Goal: Find specific page/section: Find specific page/section

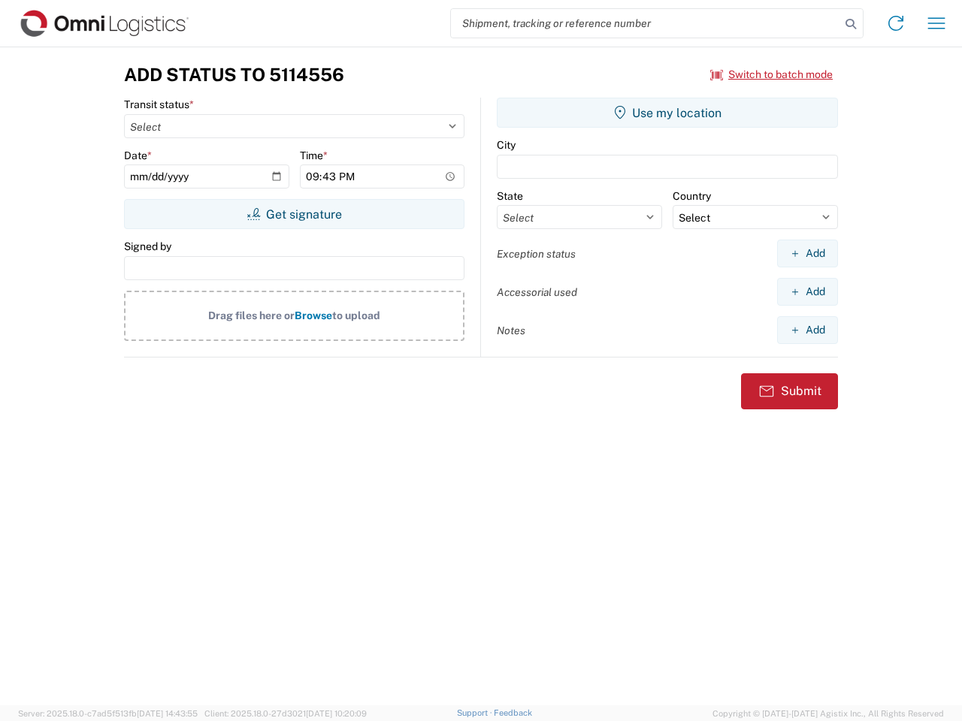
click at [645, 23] on input "search" at bounding box center [645, 23] width 389 height 29
click at [851, 24] on icon at bounding box center [850, 24] width 21 height 21
click at [896, 23] on icon at bounding box center [896, 23] width 24 height 24
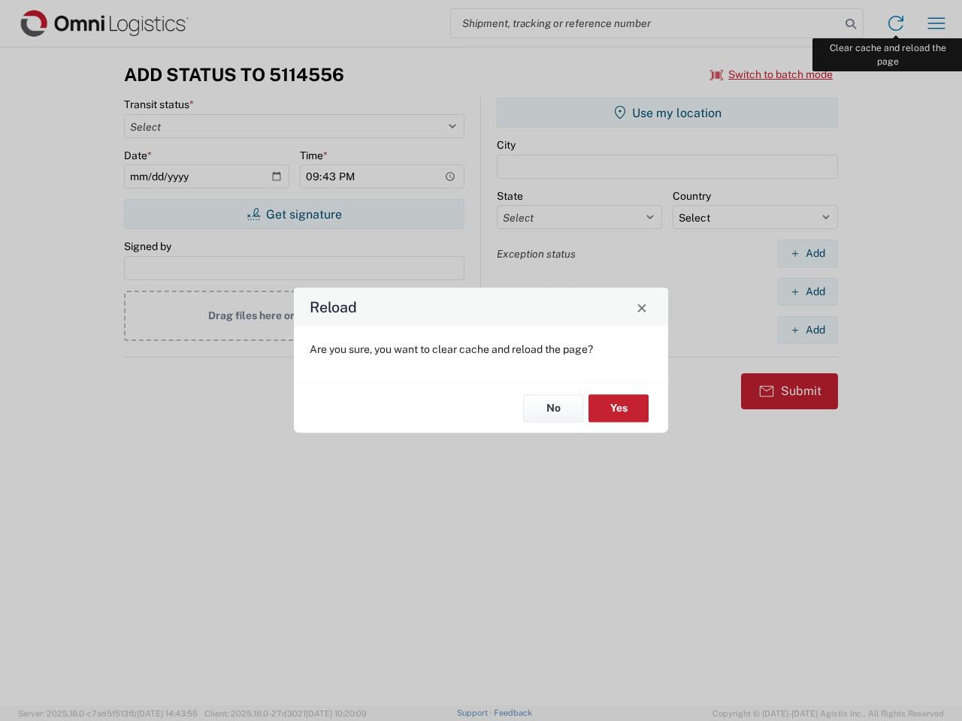
click at [936, 23] on div "Reload Are you sure, you want to clear cache and reload the page? No Yes" at bounding box center [481, 360] width 962 height 721
click at [772, 74] on div "Reload Are you sure, you want to clear cache and reload the page? No Yes" at bounding box center [481, 360] width 962 height 721
click at [294, 214] on div "Reload Are you sure, you want to clear cache and reload the page? No Yes" at bounding box center [481, 360] width 962 height 721
click at [667, 113] on div "Reload Are you sure, you want to clear cache and reload the page? No Yes" at bounding box center [481, 360] width 962 height 721
click at [807, 253] on div "Reload Are you sure, you want to clear cache and reload the page? No Yes" at bounding box center [481, 360] width 962 height 721
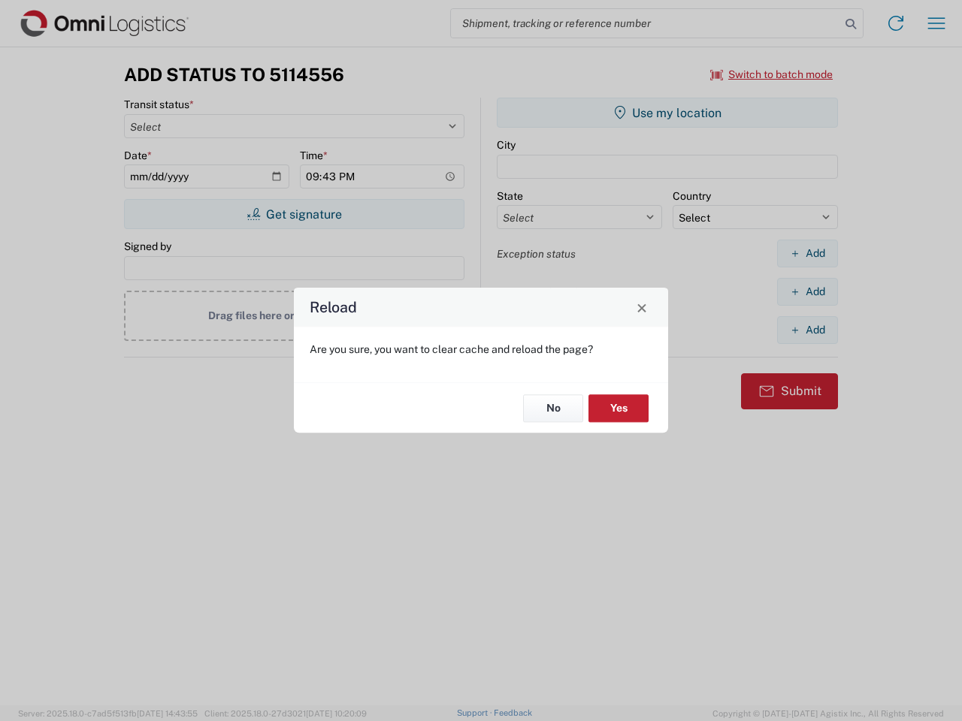
click at [807, 292] on div "Reload Are you sure, you want to clear cache and reload the page? No Yes" at bounding box center [481, 360] width 962 height 721
click at [807, 330] on div "Reload Are you sure, you want to clear cache and reload the page? No Yes" at bounding box center [481, 360] width 962 height 721
